Goal: Task Accomplishment & Management: Manage account settings

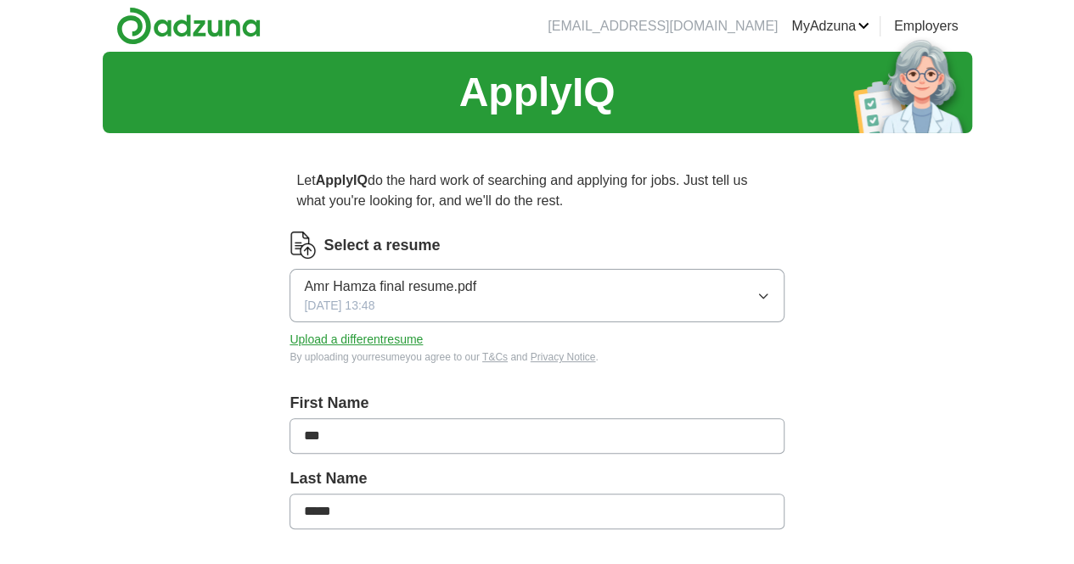
click at [695, 289] on button "Amr Hamza final resume.pdf [DATE] 13:48" at bounding box center [536, 295] width 494 height 53
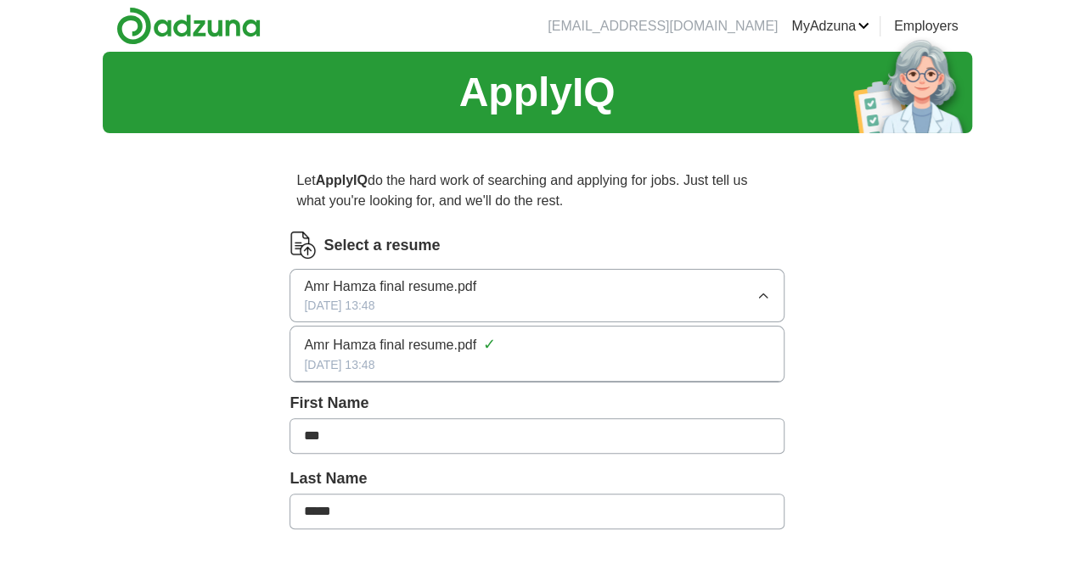
click at [537, 329] on li "Amr Hamza final resume.pdf ✓ [DATE] 13:48" at bounding box center [536, 354] width 492 height 55
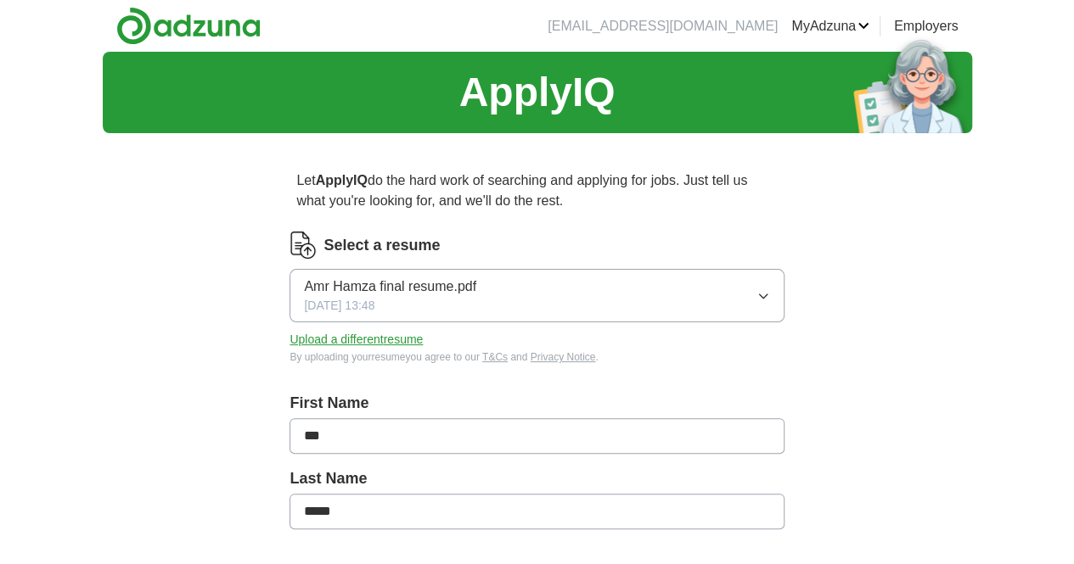
click at [423, 339] on button "Upload a different resume" at bounding box center [355, 340] width 133 height 18
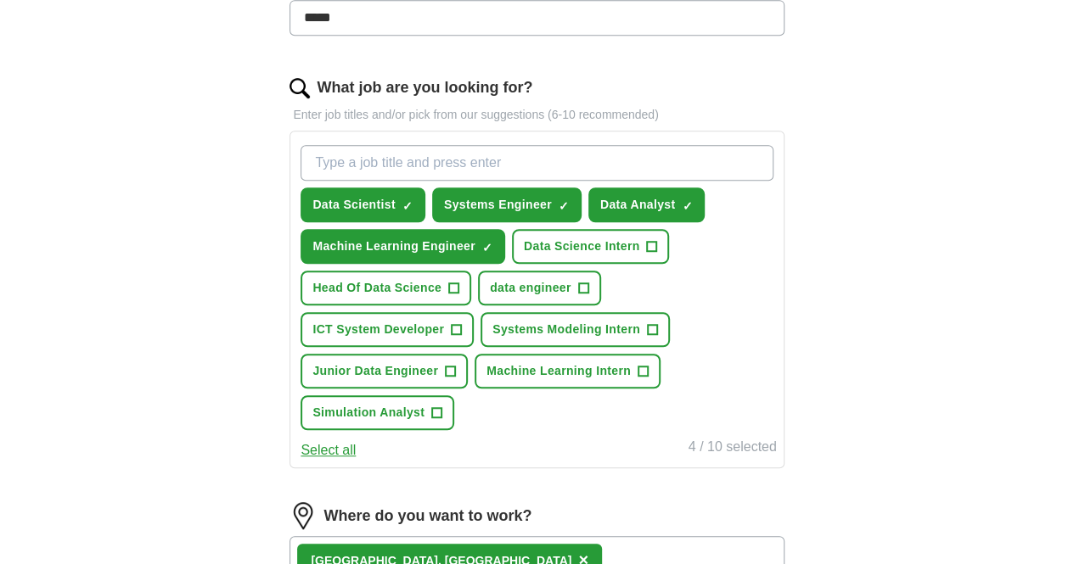
scroll to position [499, 0]
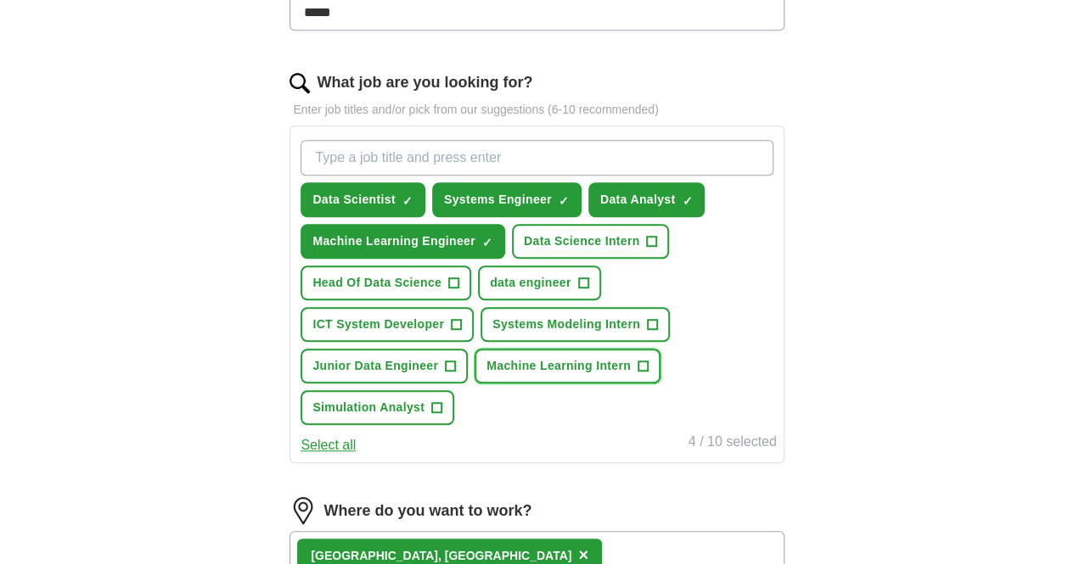
click at [486, 375] on span "Machine Learning Intern" at bounding box center [558, 366] width 144 height 18
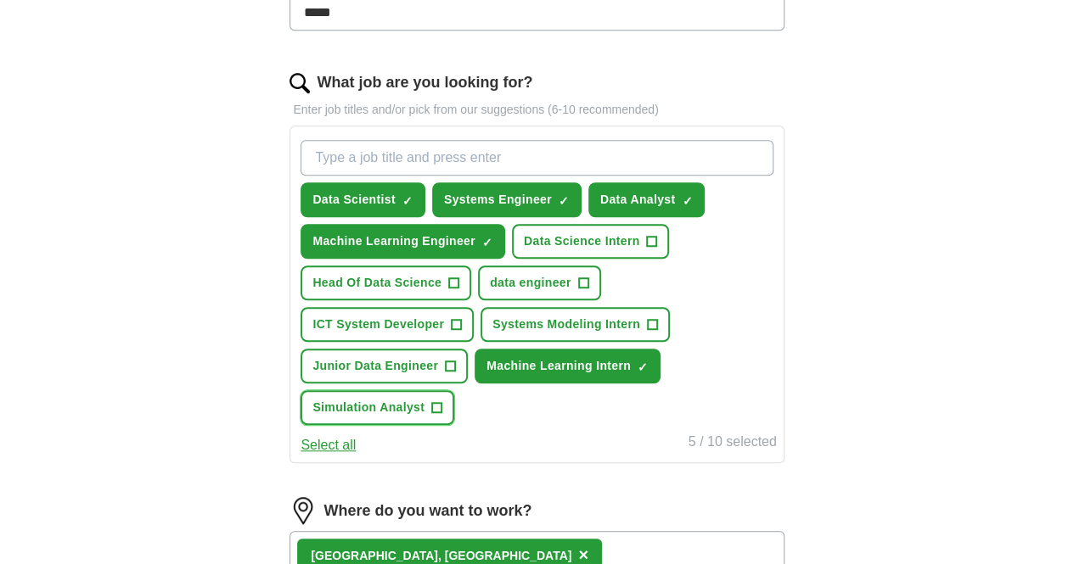
click at [424, 401] on span "Simulation Analyst" at bounding box center [368, 408] width 112 height 18
click at [490, 292] on span "data engineer" at bounding box center [530, 283] width 81 height 18
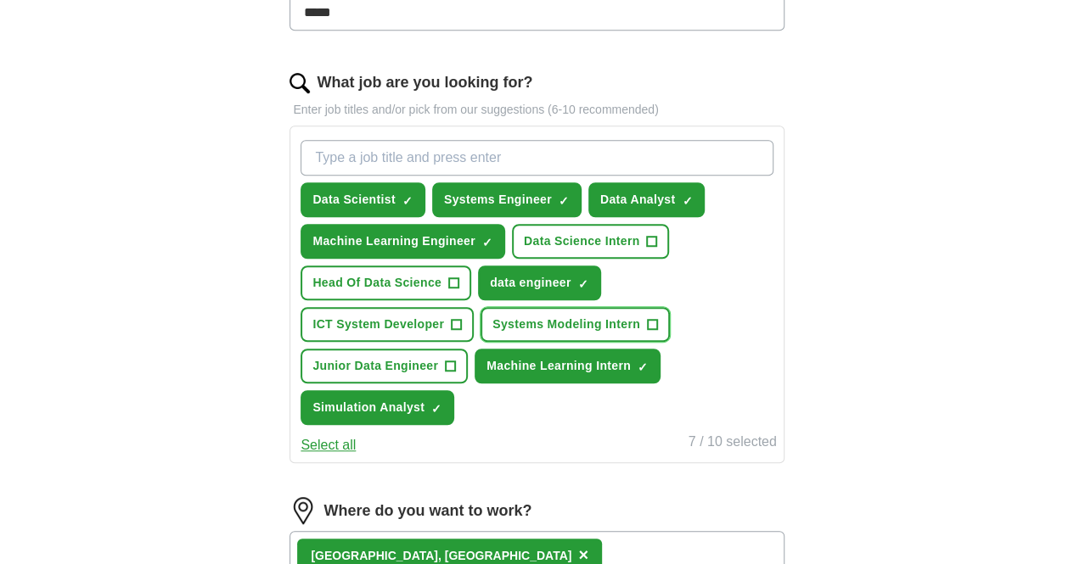
click at [492, 334] on span "Systems Modeling Intern" at bounding box center [566, 325] width 148 height 18
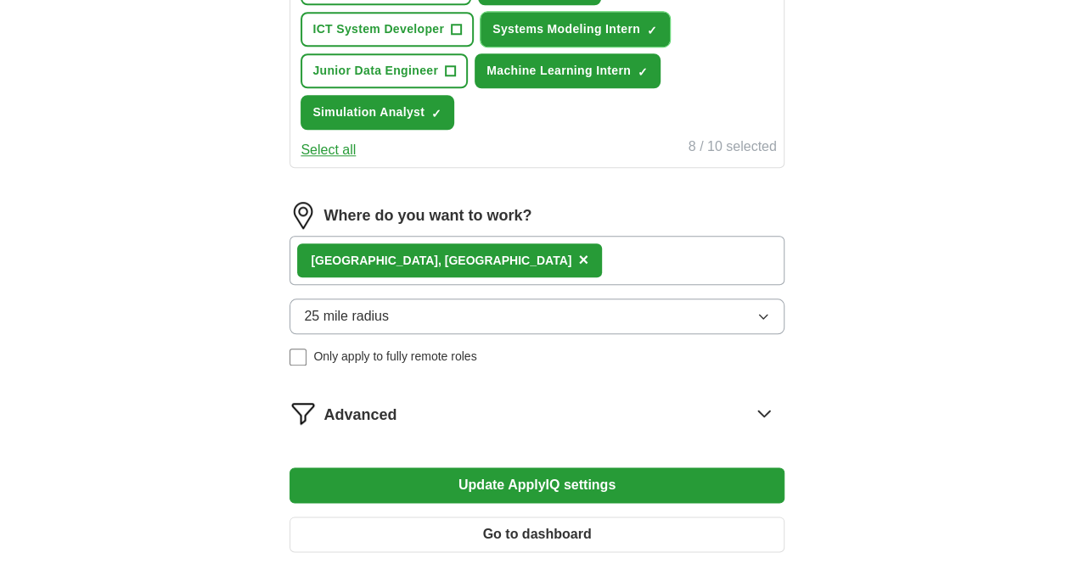
scroll to position [810, 0]
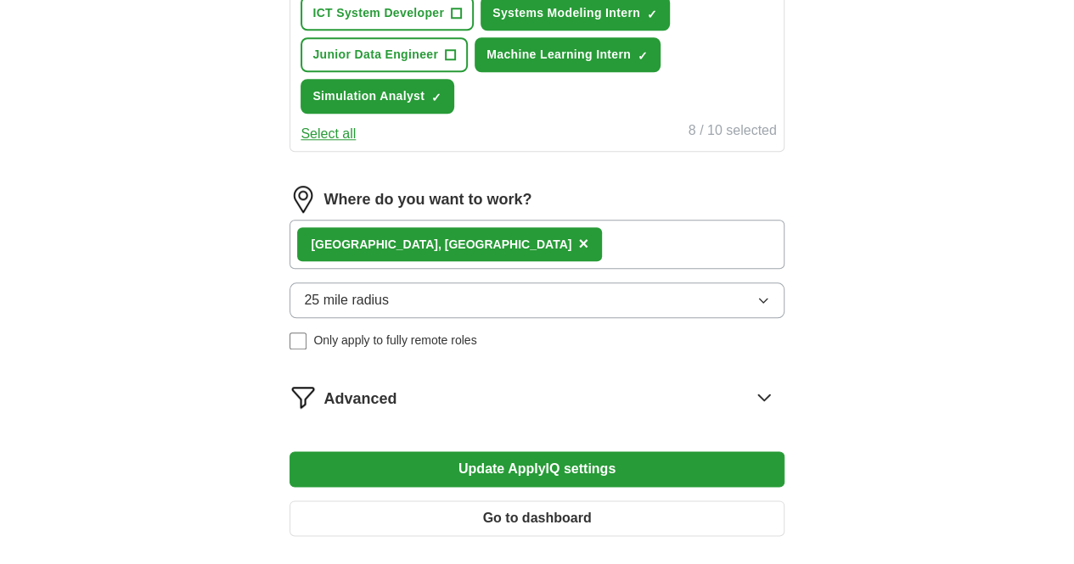
click at [452, 342] on span "Only apply to fully remote roles" at bounding box center [394, 341] width 163 height 18
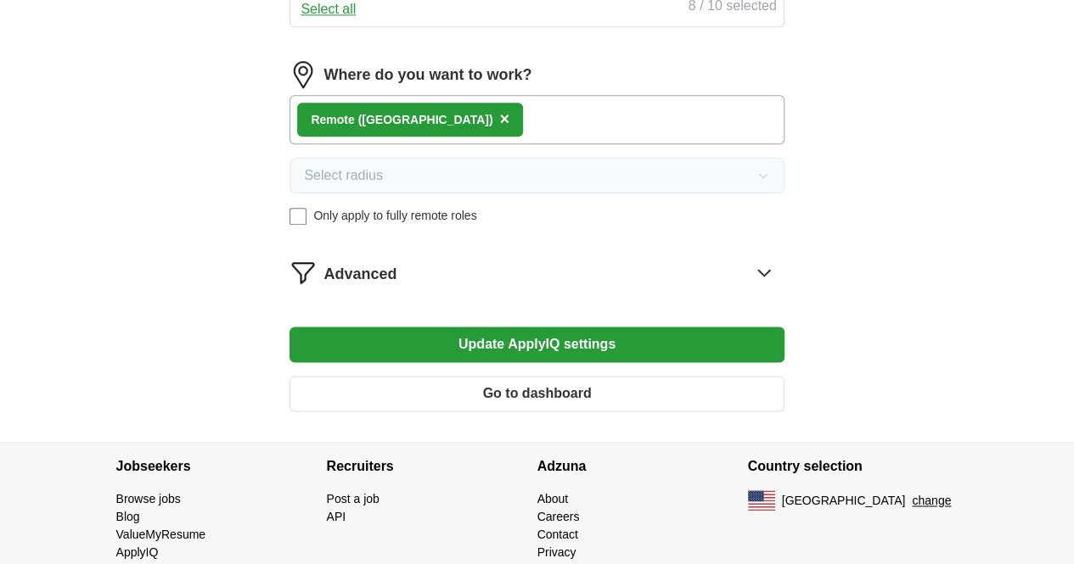
scroll to position [944, 0]
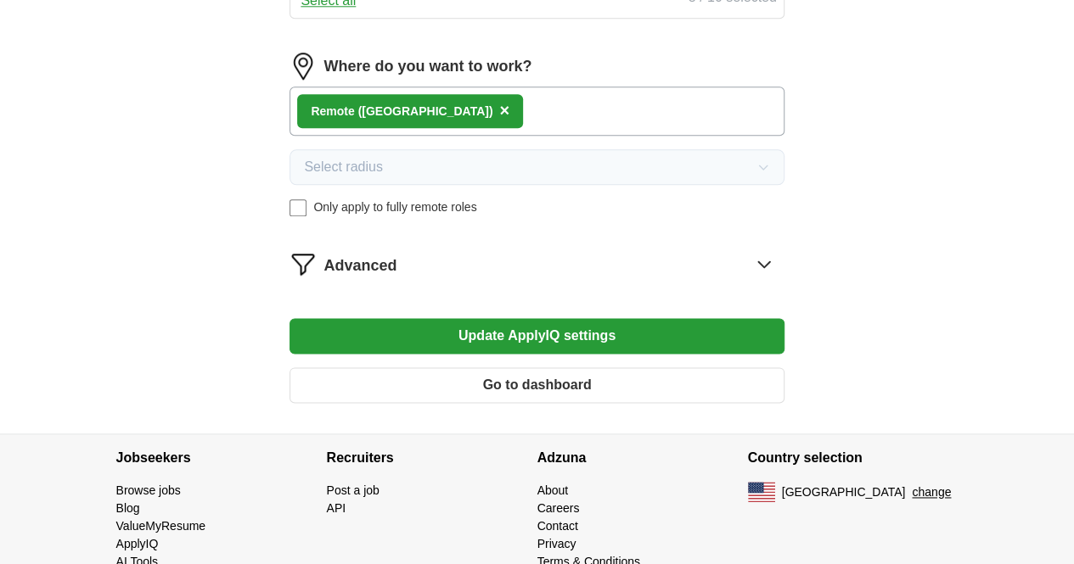
click at [626, 337] on button "Update ApplyIQ settings" at bounding box center [536, 336] width 494 height 36
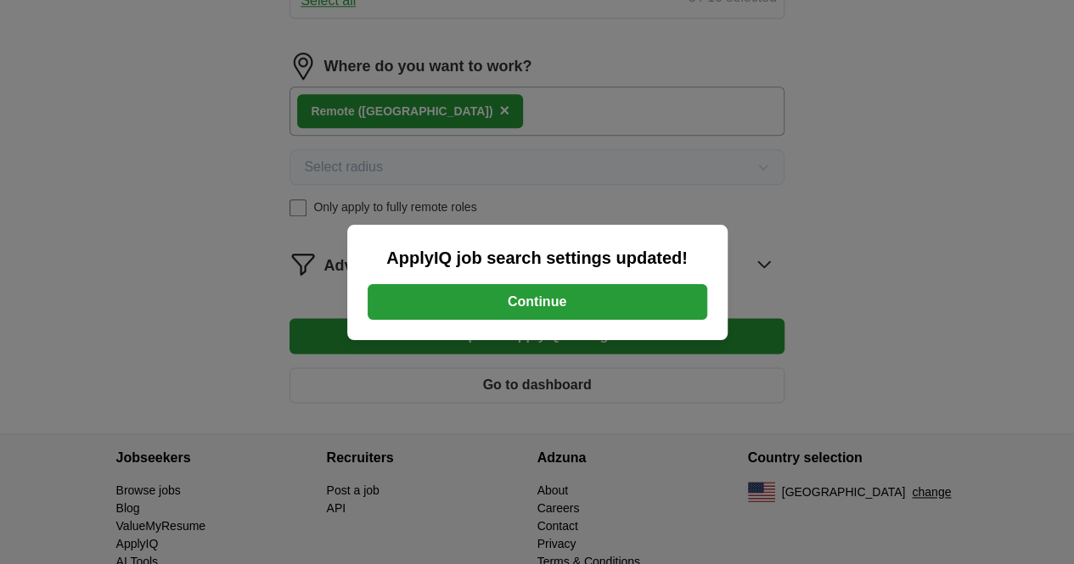
click at [582, 313] on button "Continue" at bounding box center [536, 302] width 339 height 36
